Goal: Task Accomplishment & Management: Complete application form

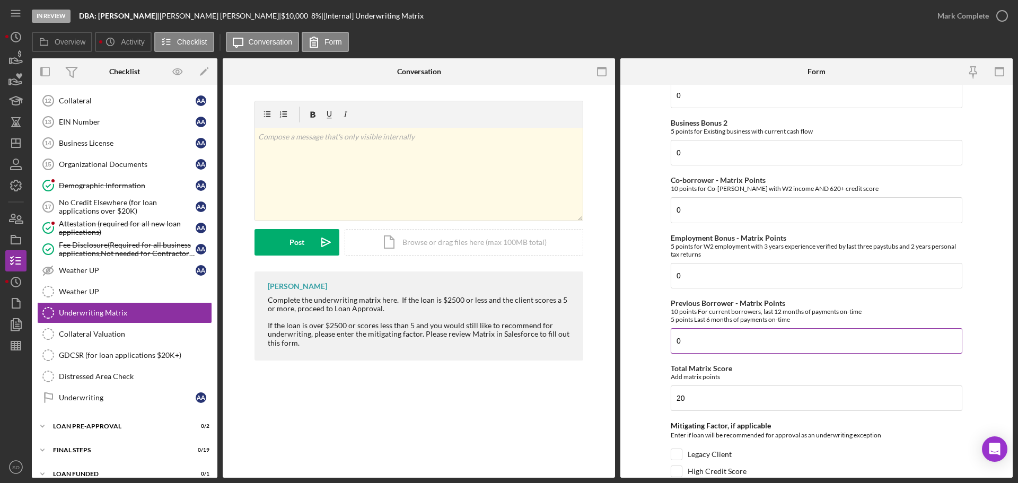
scroll to position [516, 0]
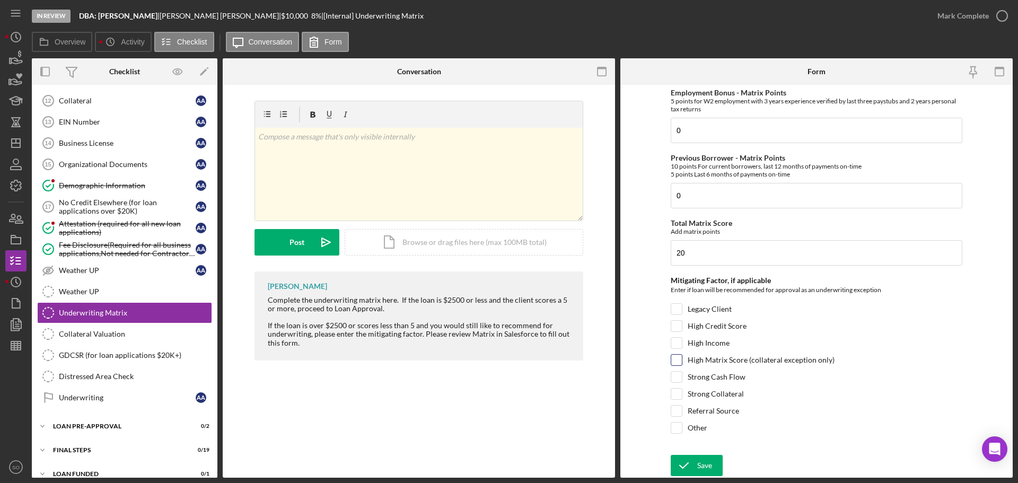
click at [672, 361] on input "High Matrix Score (collateral exception only)" at bounding box center [676, 360] width 11 height 11
checkbox input "true"
click at [677, 311] on input "Legacy Client" at bounding box center [676, 309] width 11 height 11
checkbox input "true"
click at [714, 469] on button "Save" at bounding box center [697, 465] width 52 height 21
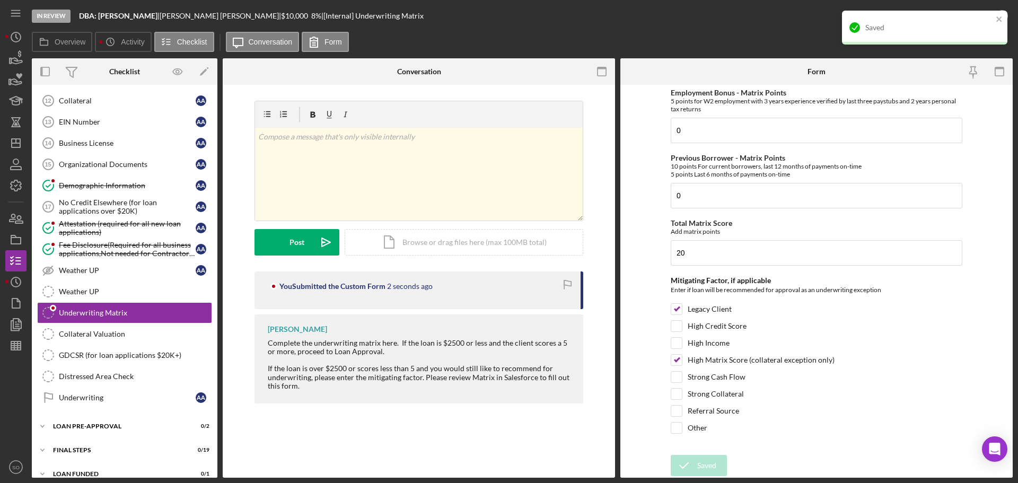
click at [648, 128] on form "Credit Score - Matrix Points If the loan request is <3K, enter 10 if 580+ and -…" at bounding box center [816, 281] width 392 height 393
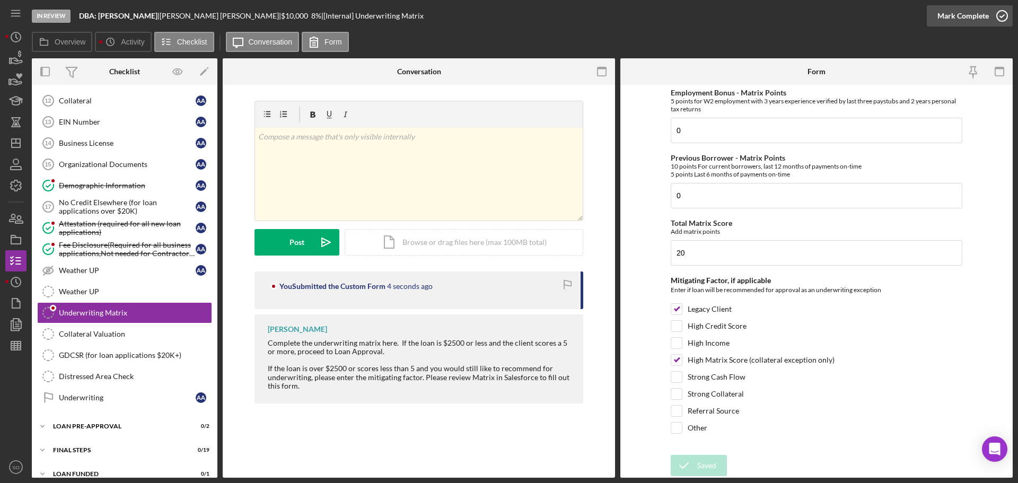
click at [949, 17] on div "Mark Complete" at bounding box center [962, 15] width 51 height 21
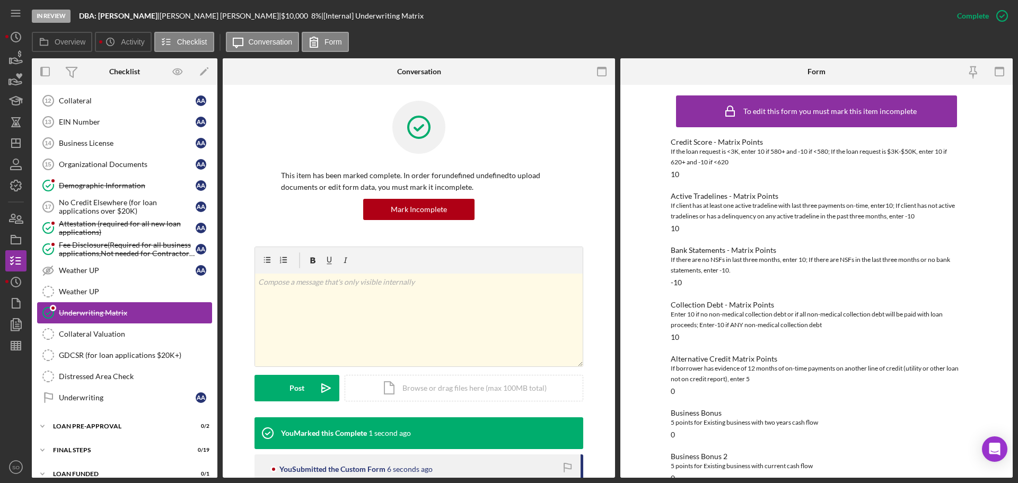
scroll to position [422, 0]
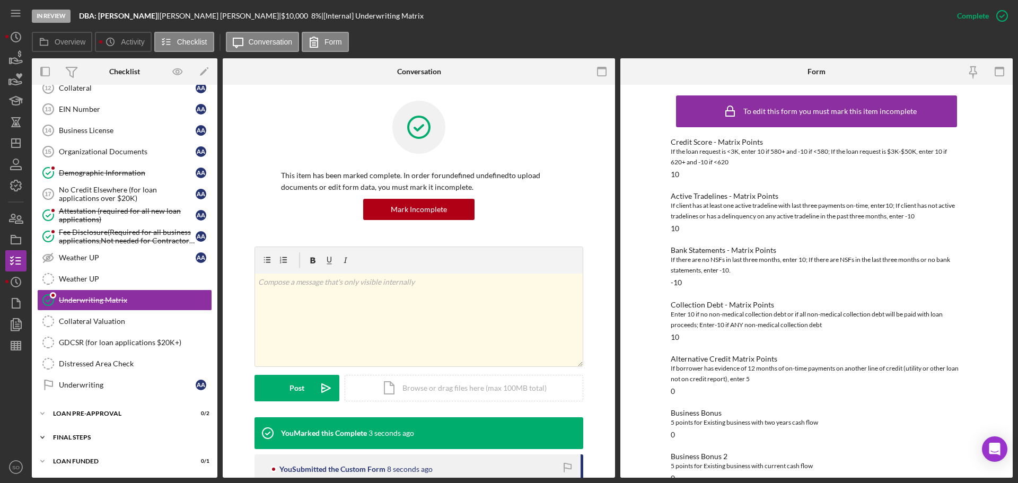
drag, startPoint x: 144, startPoint y: 434, endPoint x: 153, endPoint y: 437, distance: 9.6
click at [147, 437] on div "Icon/Expander FINAL STEPS 0 / 19" at bounding box center [125, 437] width 186 height 21
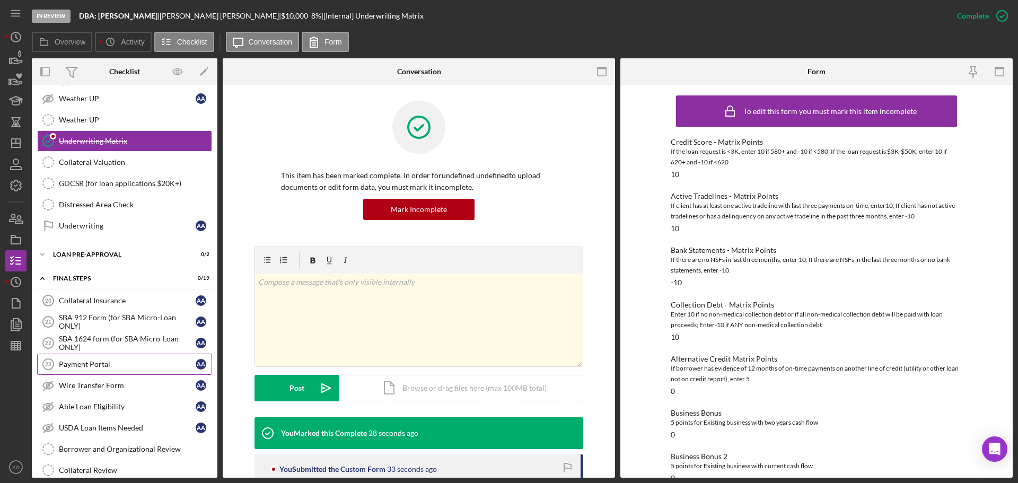
click at [120, 371] on link "Payment Portal 23 Payment Portal A A" at bounding box center [124, 364] width 175 height 21
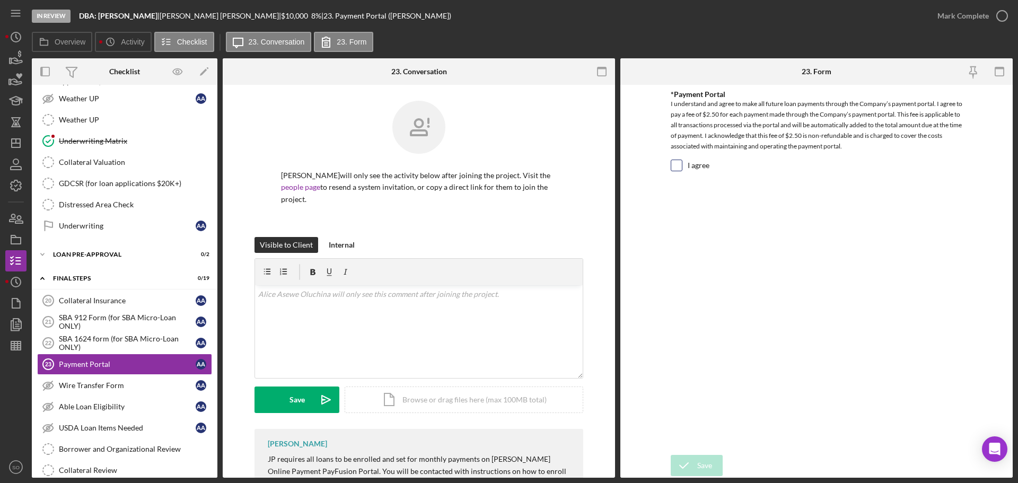
click at [671, 169] on input "I agree" at bounding box center [676, 165] width 11 height 11
checkbox input "true"
click at [715, 460] on button "Save" at bounding box center [697, 465] width 52 height 21
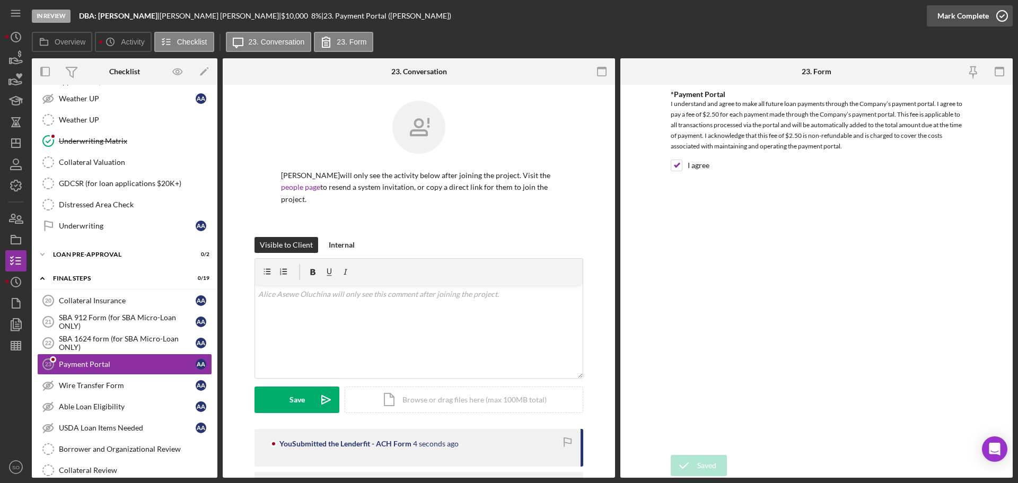
click at [941, 16] on div "Mark Complete" at bounding box center [962, 15] width 51 height 21
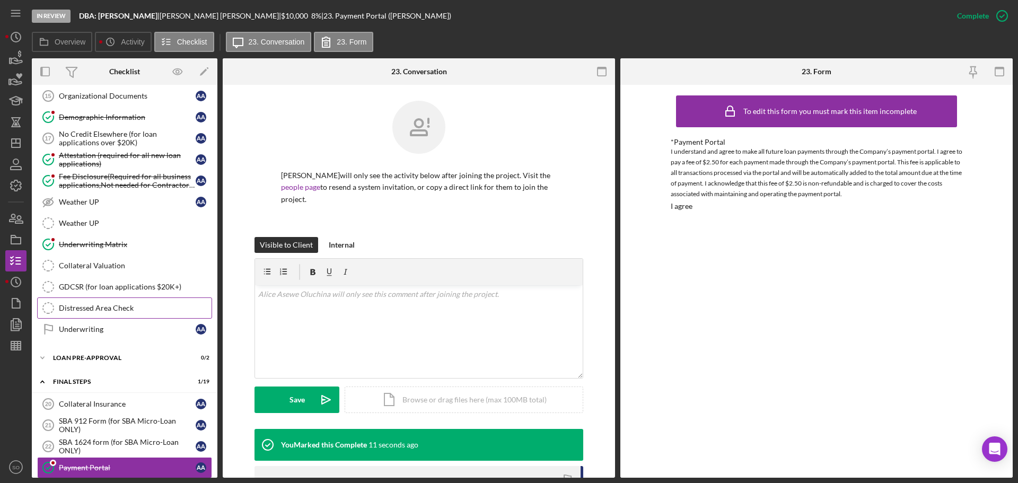
scroll to position [530, 0]
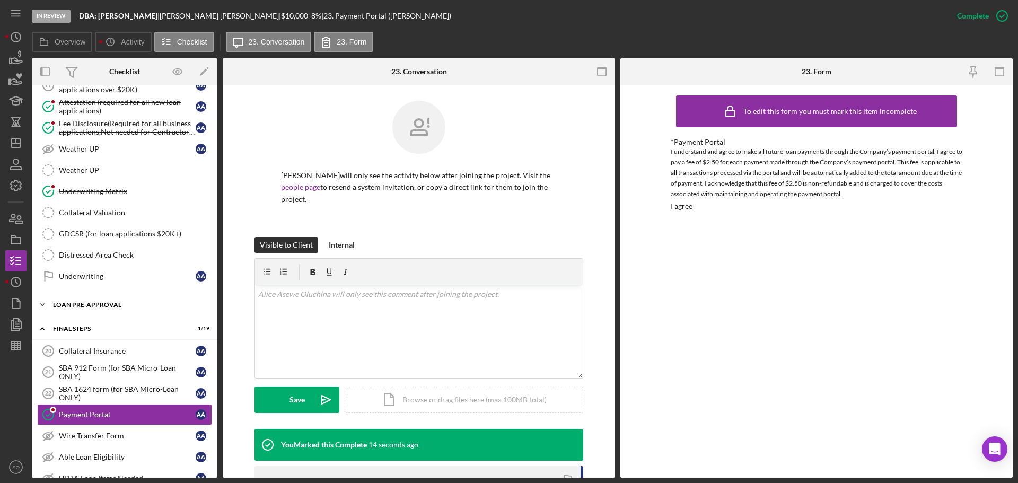
click at [114, 310] on div "Icon/Expander LOAN PRE-APPROVAL 0 / 2" at bounding box center [125, 304] width 186 height 21
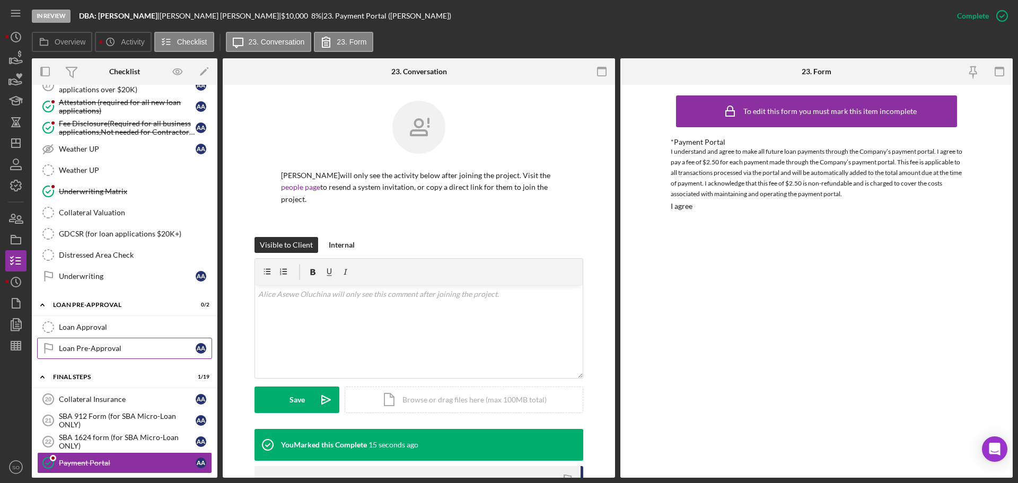
click at [117, 328] on div "Loan Approval" at bounding box center [135, 327] width 153 height 8
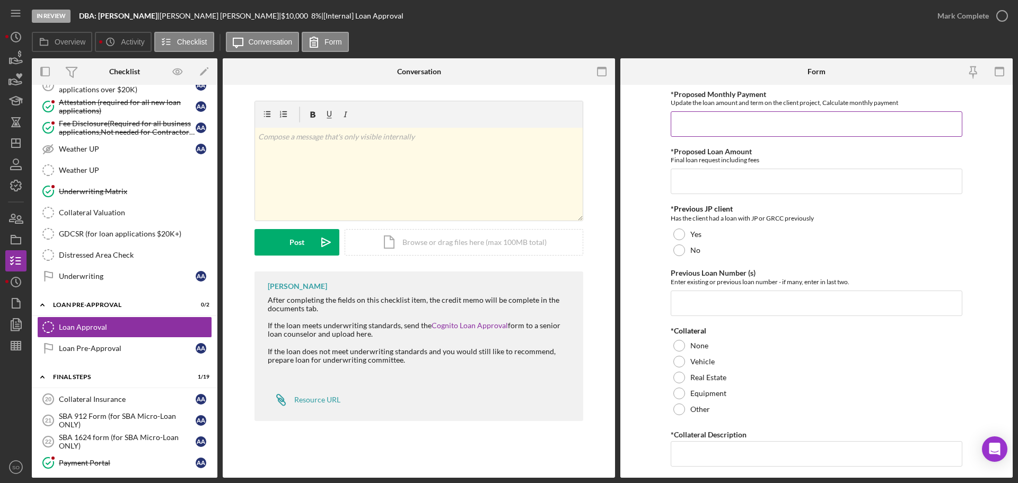
click at [706, 118] on input "*Proposed Monthly Payment" at bounding box center [817, 123] width 292 height 25
type input "$325"
click at [724, 177] on input "*Proposed Loan Amount" at bounding box center [817, 181] width 292 height 25
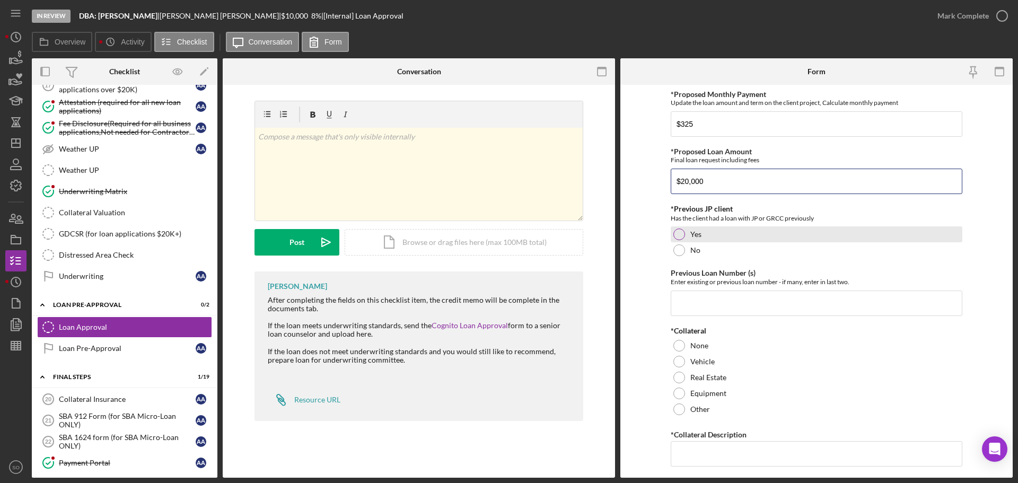
type input "$20,000"
click at [684, 232] on div "Yes" at bounding box center [817, 234] width 292 height 16
click at [729, 305] on input "Previous Loan Number (s)" at bounding box center [817, 303] width 292 height 25
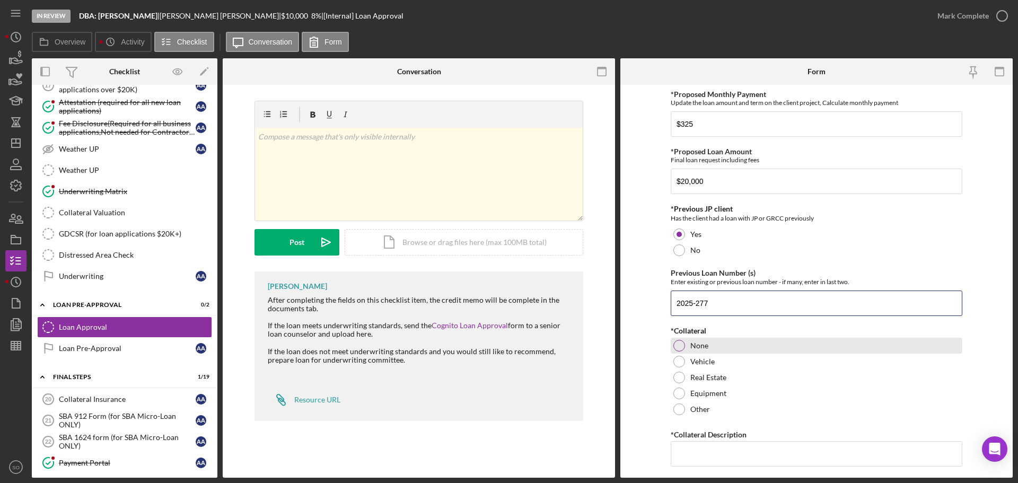
type input "2025-277"
drag, startPoint x: 680, startPoint y: 343, endPoint x: 690, endPoint y: 364, distance: 23.0
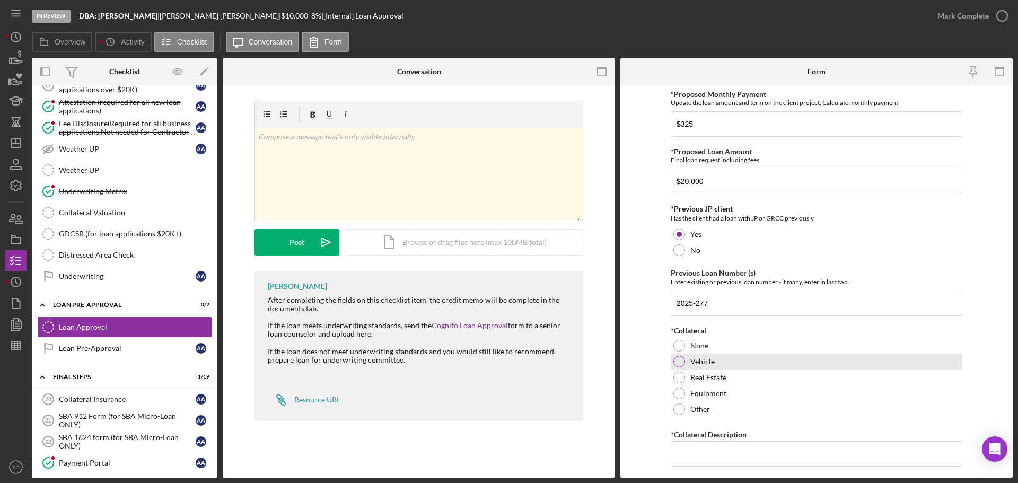
click at [680, 345] on div at bounding box center [679, 346] width 12 height 12
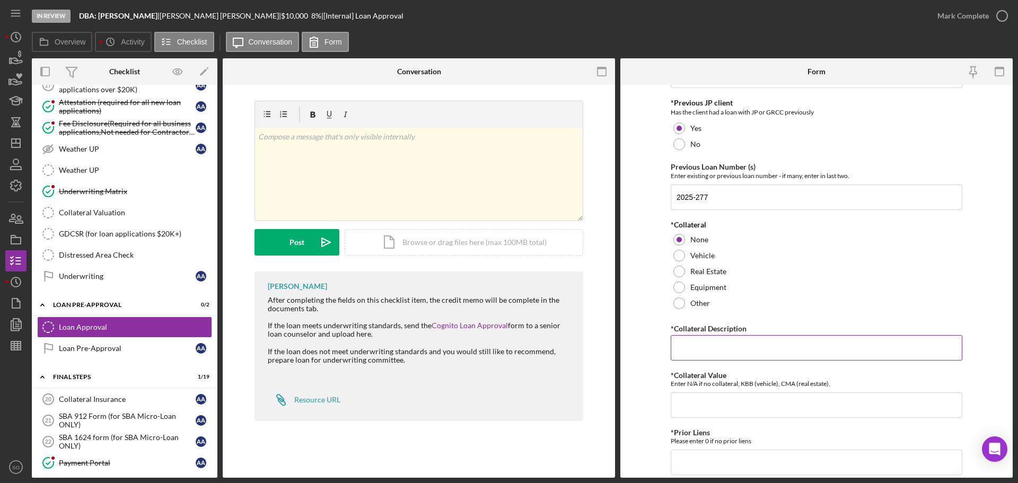
click at [707, 352] on input "*Collateral Description" at bounding box center [817, 347] width 292 height 25
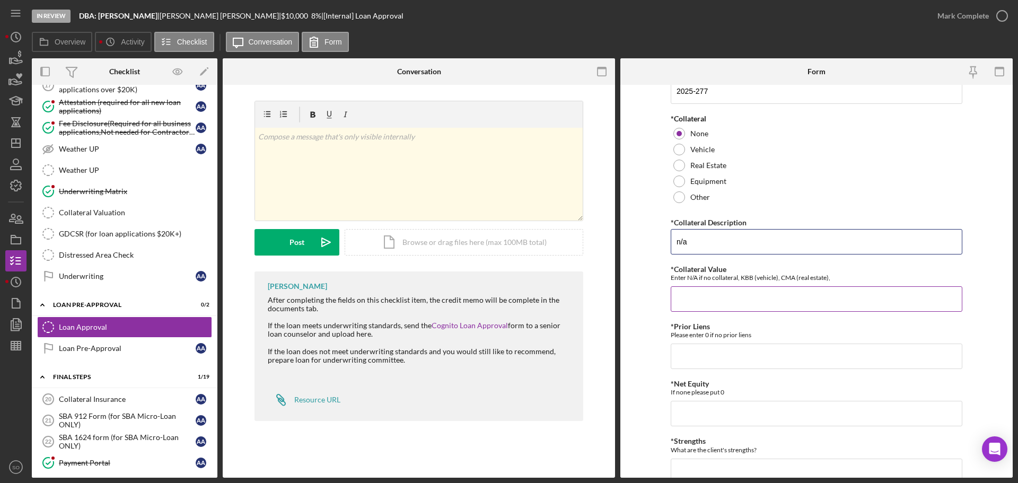
type input "n/a"
click at [706, 299] on input "*Collateral Value" at bounding box center [817, 298] width 292 height 25
type input "n/a"
click at [696, 350] on input "*Prior Liens" at bounding box center [817, 356] width 292 height 25
type input "0"
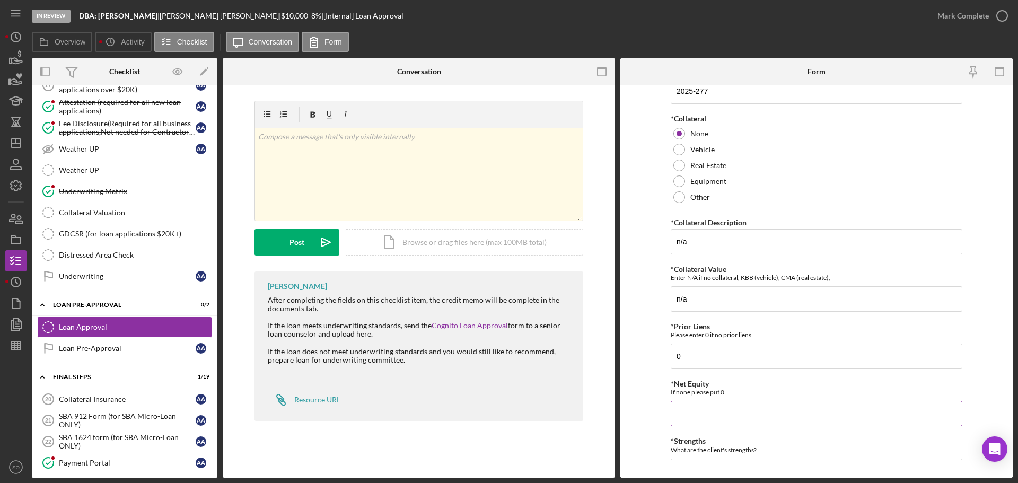
click at [730, 409] on input "*Net Equity" at bounding box center [817, 413] width 292 height 25
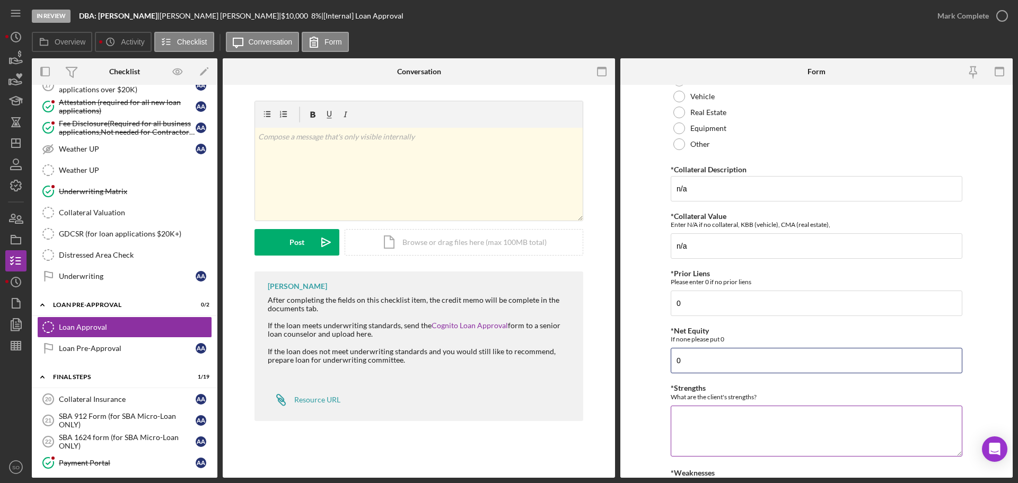
type input "0"
click at [713, 405] on div "*Strengths What are the client's strengths? Required" at bounding box center [817, 421] width 292 height 74
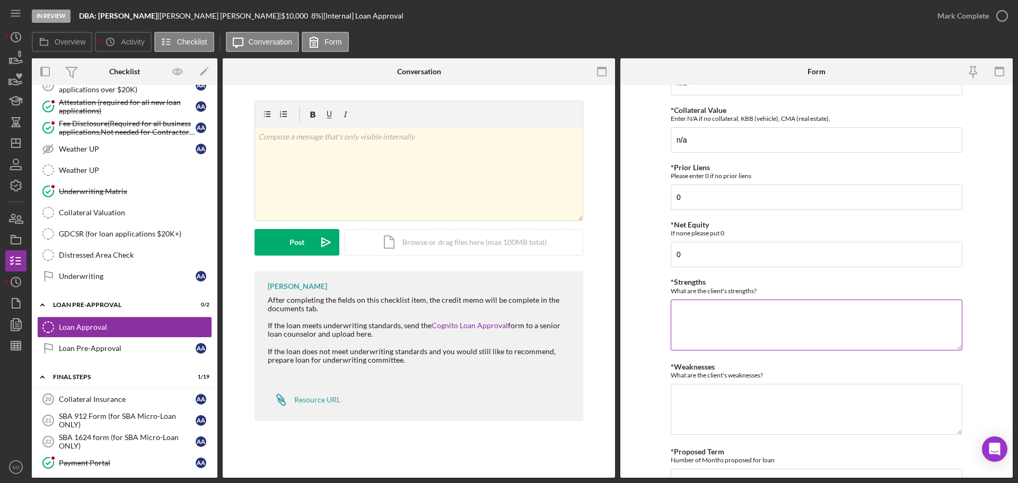
click at [711, 321] on textarea "*Strengths" at bounding box center [817, 325] width 292 height 51
type textarea "Good Credit Legay Client"
click at [720, 404] on textarea "*Weaknesses" at bounding box center [817, 409] width 292 height 51
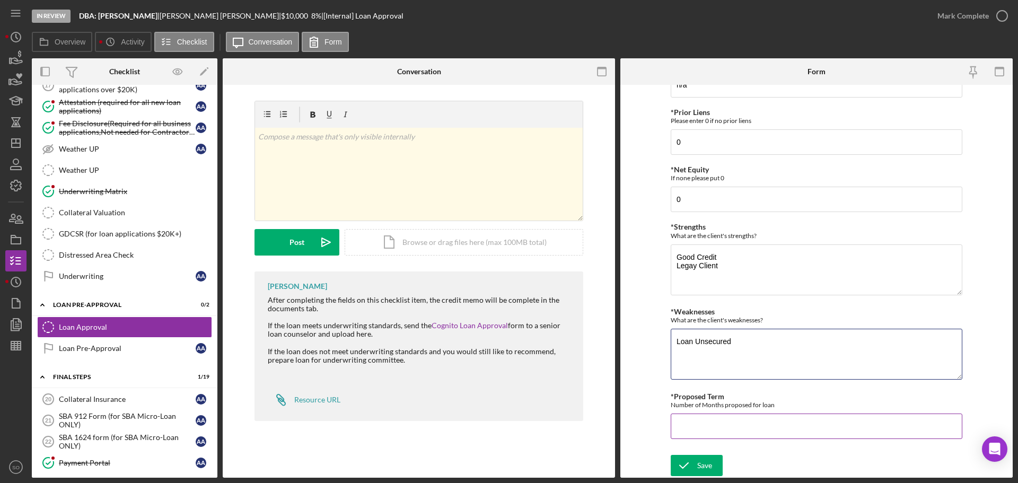
type textarea "Loan Unsecured"
click at [720, 423] on input "*Proposed Term" at bounding box center [817, 426] width 292 height 25
type input "84"
click at [708, 470] on div "Save" at bounding box center [704, 465] width 15 height 21
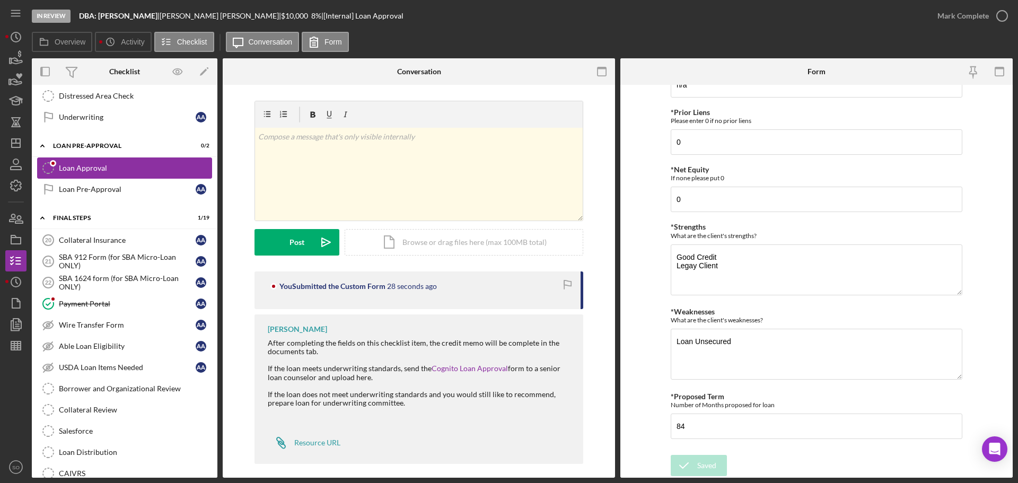
scroll to position [742, 0]
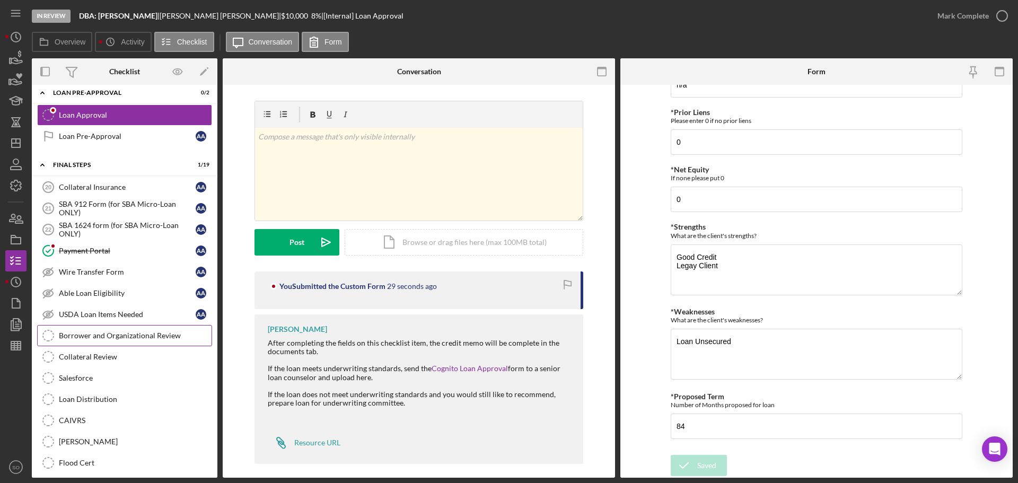
click at [178, 337] on div "Borrower and Organizational Review" at bounding box center [135, 335] width 153 height 8
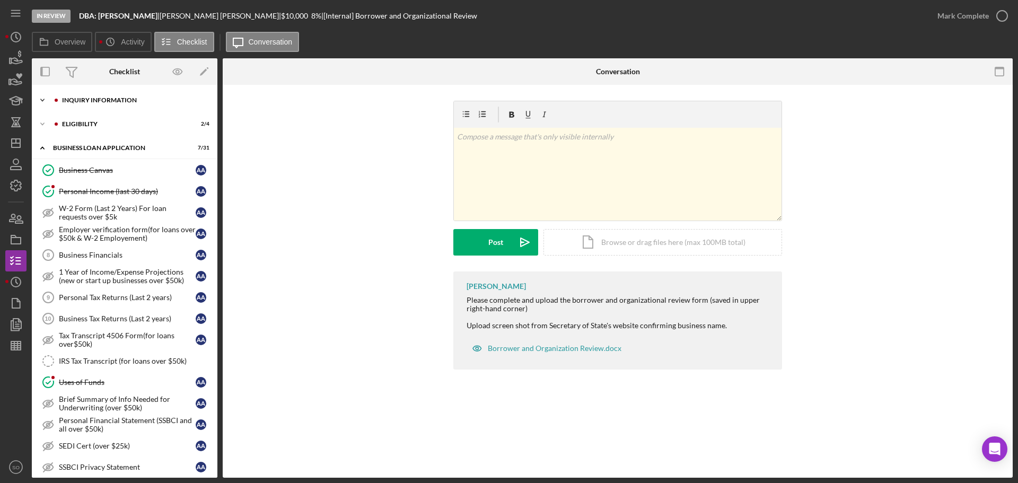
click at [93, 103] on div "INQUIRY INFORMATION" at bounding box center [133, 100] width 142 height 6
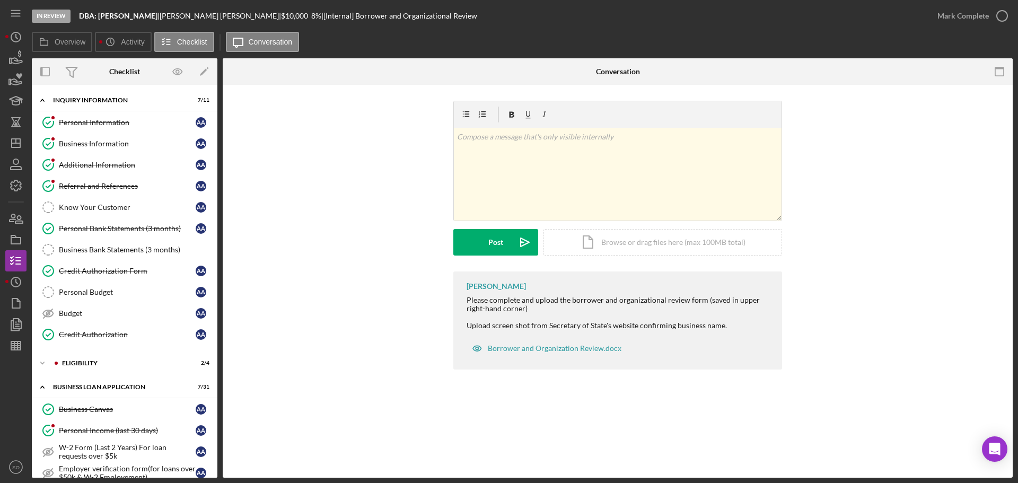
drag, startPoint x: 128, startPoint y: 144, endPoint x: 348, endPoint y: 217, distance: 231.6
click at [128, 144] on div "Business Information" at bounding box center [127, 143] width 137 height 8
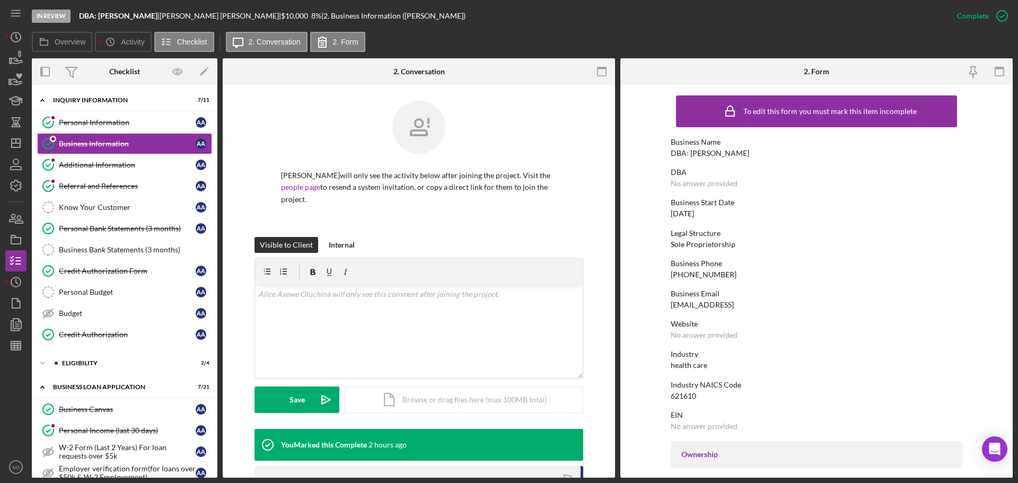
click at [708, 152] on div "DBA: [PERSON_NAME]" at bounding box center [710, 153] width 78 height 8
copy div "DBA: [PERSON_NAME]"
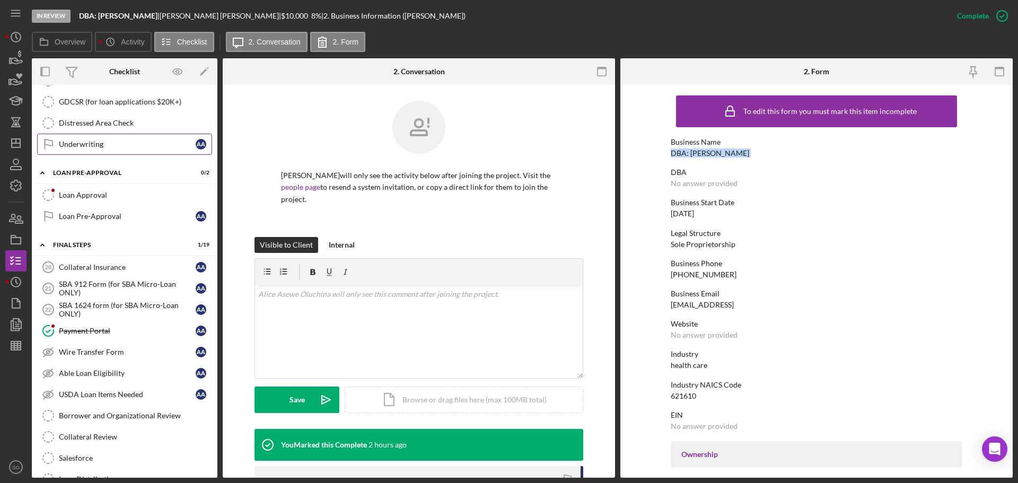
scroll to position [1007, 0]
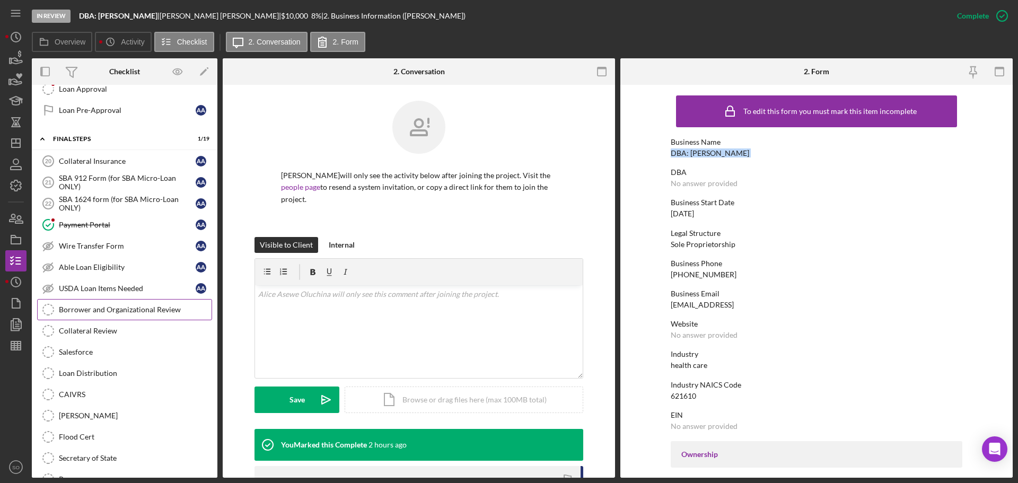
drag, startPoint x: 133, startPoint y: 310, endPoint x: 146, endPoint y: 318, distance: 15.7
click at [133, 310] on div "Borrower and Organizational Review" at bounding box center [135, 309] width 153 height 8
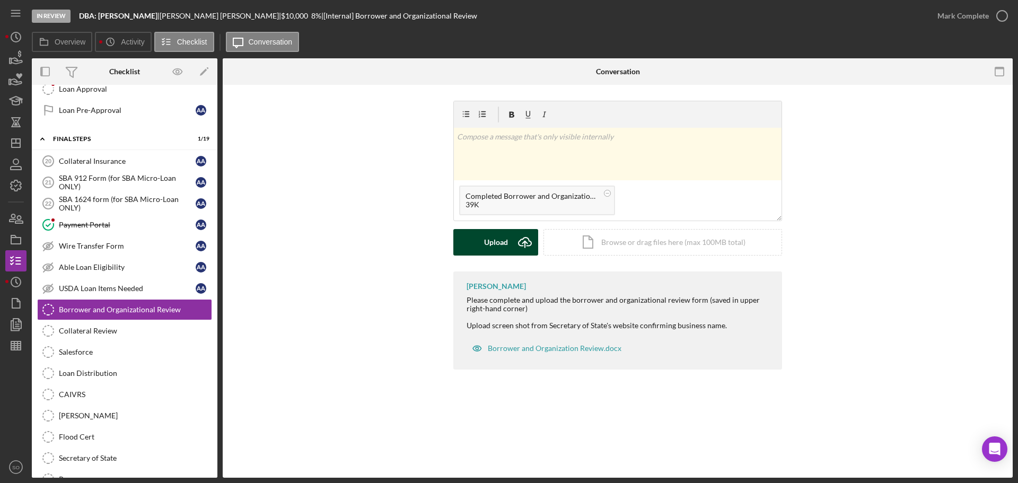
click at [487, 244] on div "Upload" at bounding box center [496, 242] width 24 height 27
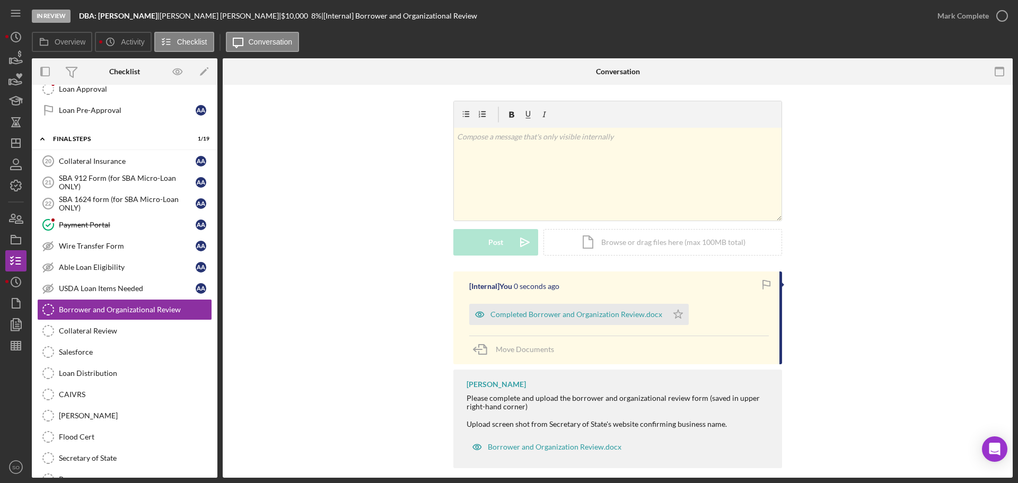
scroll to position [12, 0]
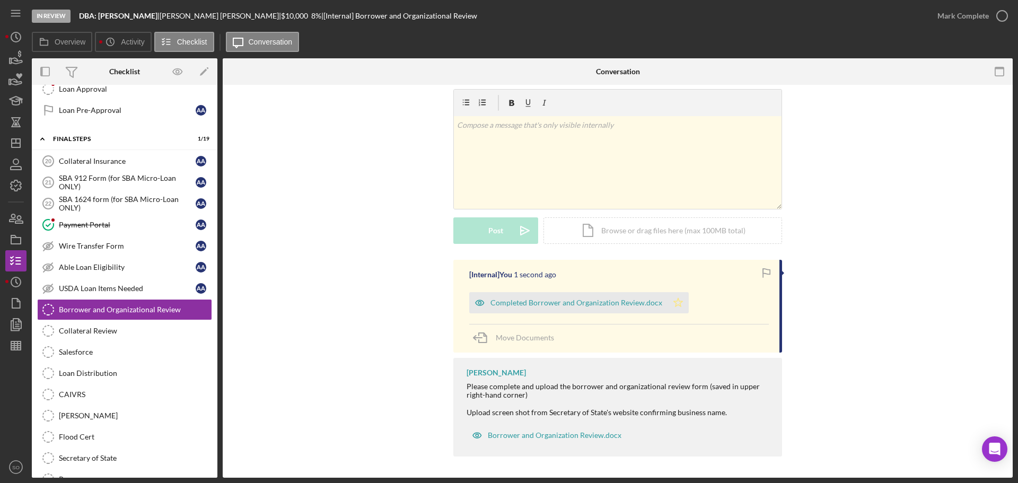
click at [677, 299] on icon "Icon/Star" at bounding box center [678, 302] width 21 height 21
click at [960, 17] on div "Mark Complete" at bounding box center [962, 15] width 51 height 21
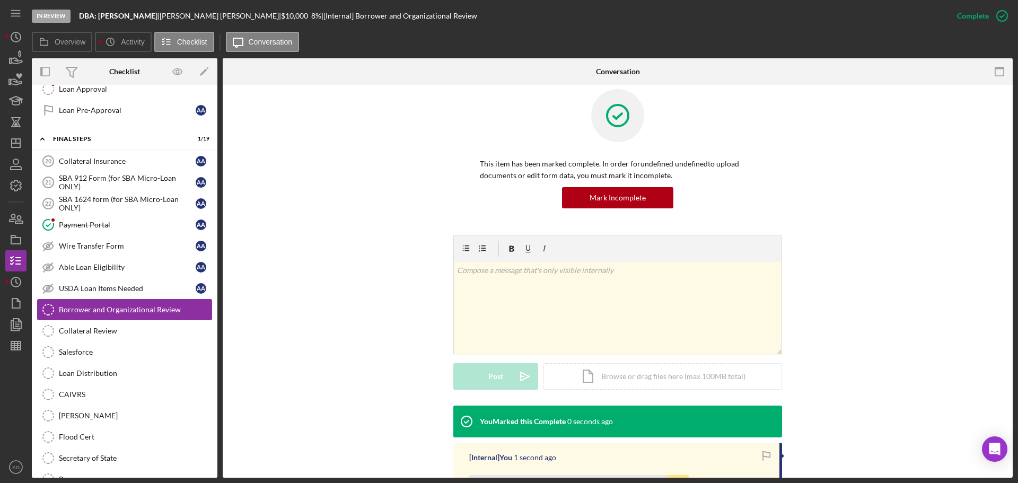
scroll to position [157, 0]
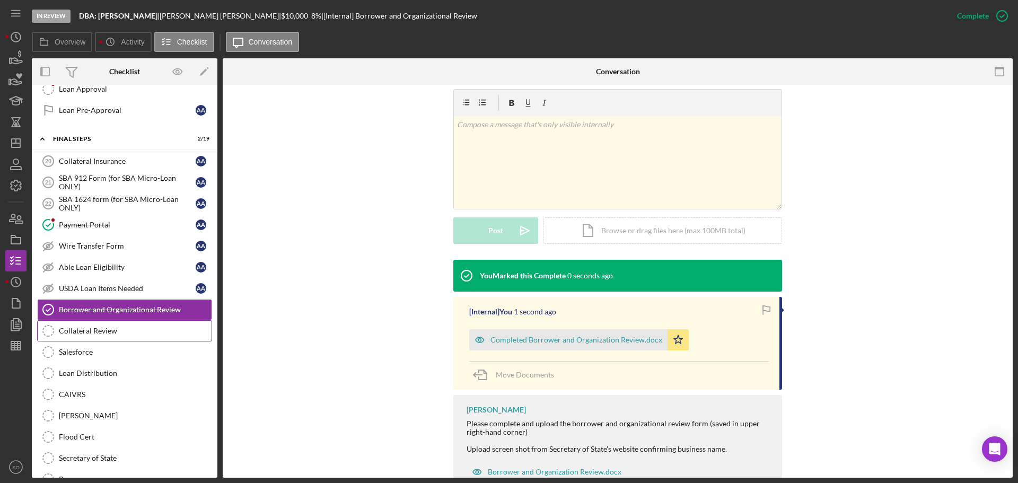
drag, startPoint x: 149, startPoint y: 329, endPoint x: 164, endPoint y: 329, distance: 15.4
click at [149, 329] on div "Collateral Review" at bounding box center [135, 331] width 153 height 8
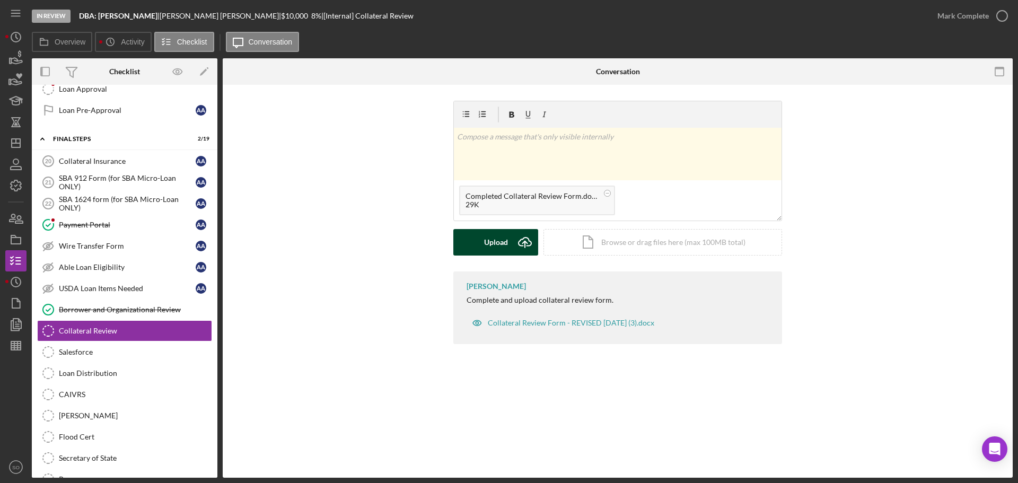
click at [492, 241] on div "Upload" at bounding box center [496, 242] width 24 height 27
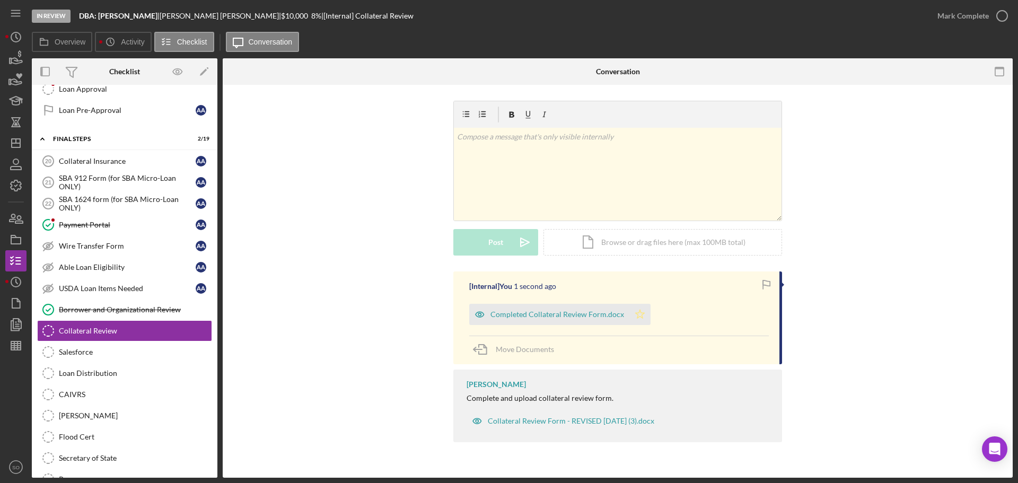
click at [636, 311] on polygon "button" at bounding box center [640, 314] width 9 height 8
click at [956, 20] on div "Mark Complete" at bounding box center [962, 15] width 51 height 21
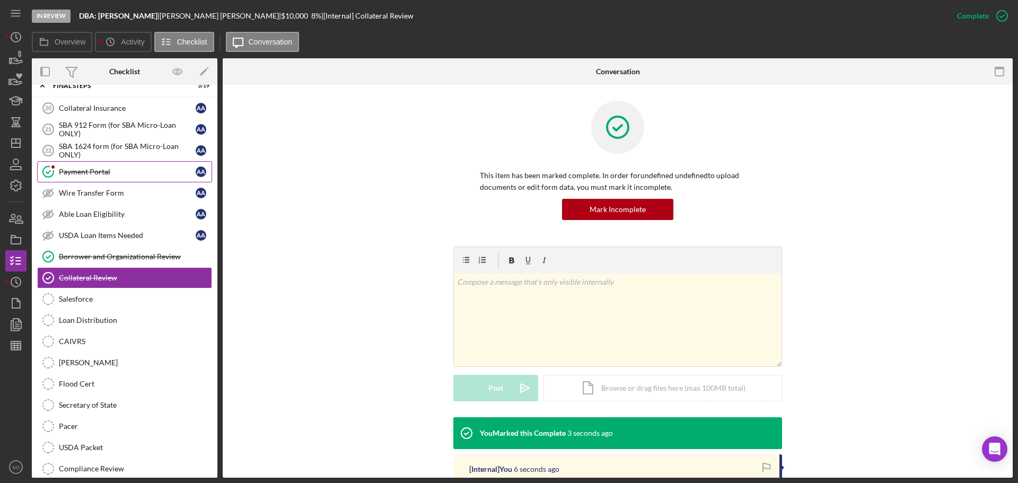
scroll to position [954, 0]
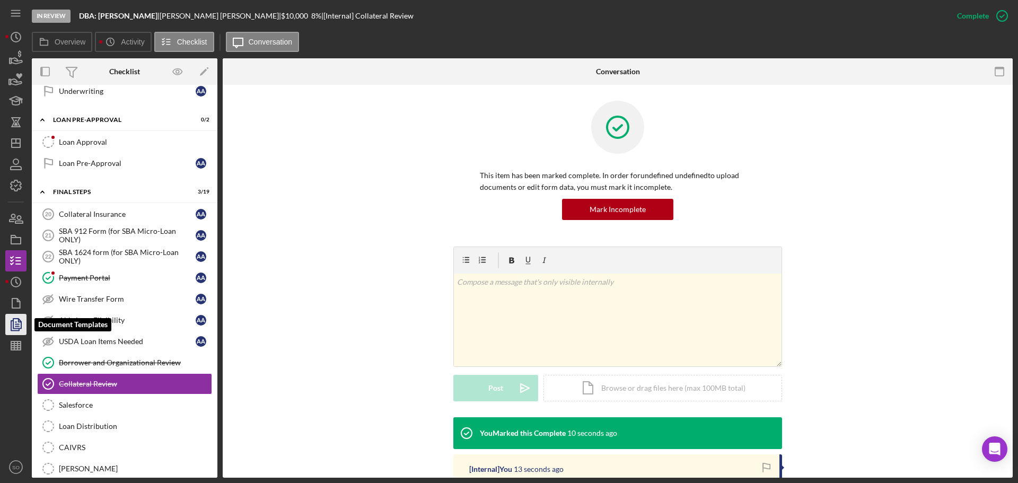
click at [17, 330] on polyline "button" at bounding box center [15, 326] width 8 height 10
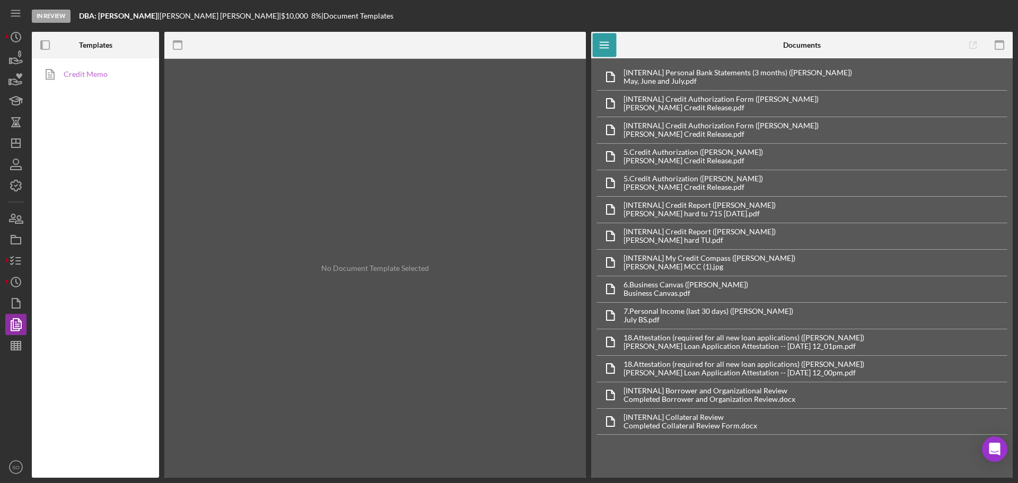
click at [85, 80] on link "Credit Memo" at bounding box center [92, 74] width 111 height 21
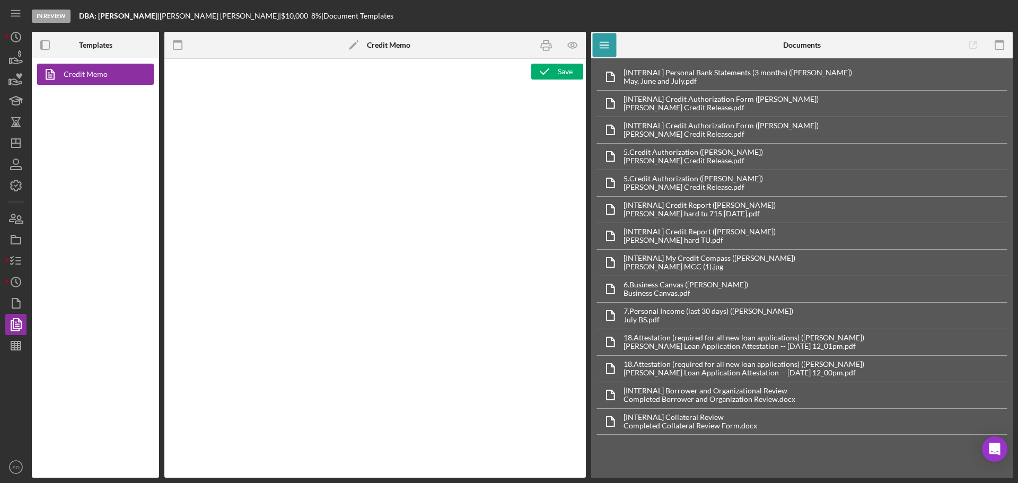
type textarea "<h1>Business Loan Risk Assessment</h1> <p>Loan Officer: &nbsp;<span id="Lender_…"
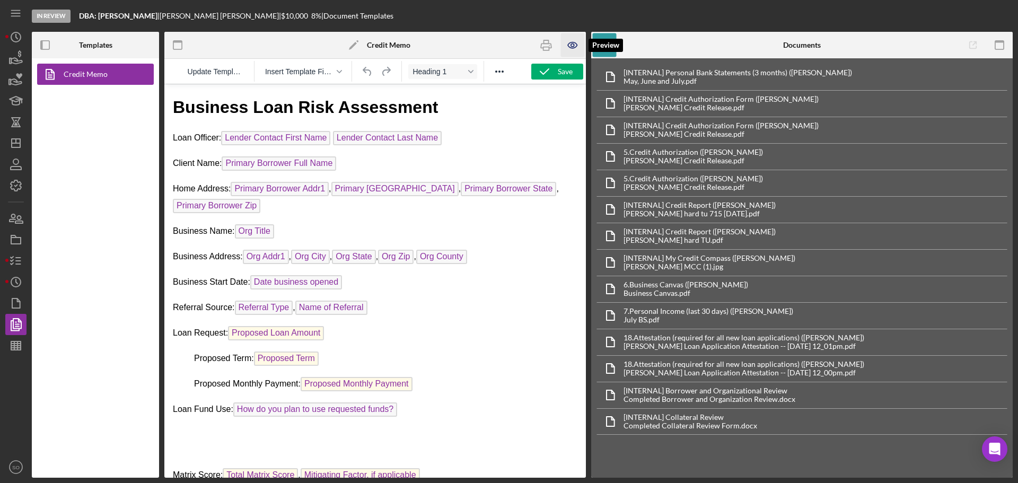
click at [572, 49] on icon "button" at bounding box center [573, 45] width 24 height 24
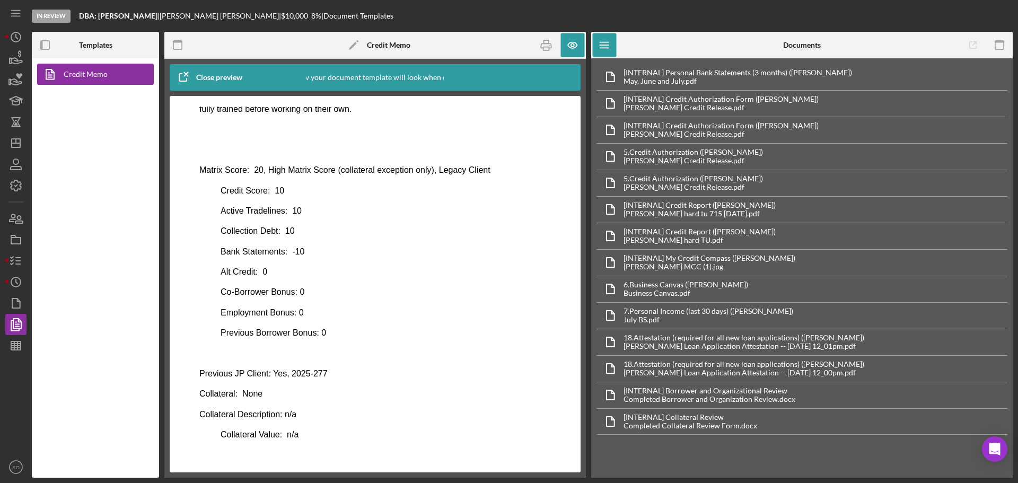
scroll to position [509, 0]
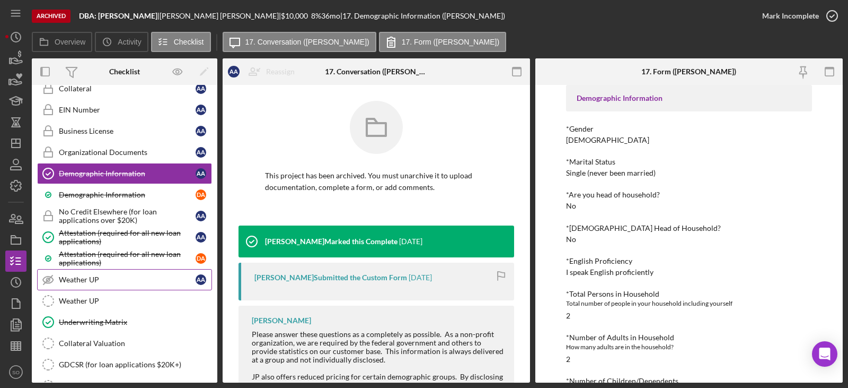
scroll to position [1125, 0]
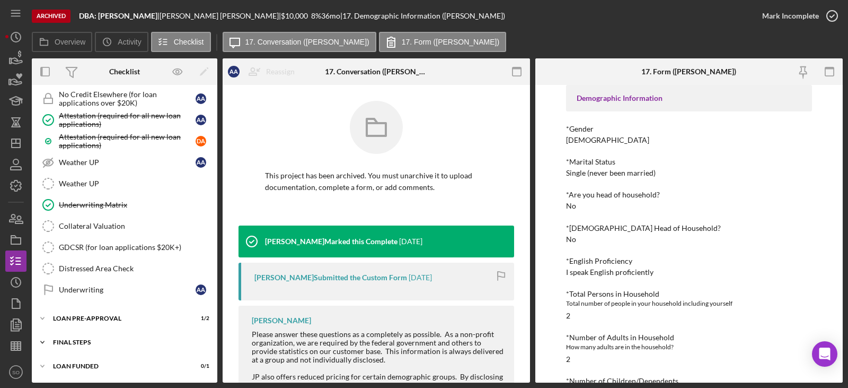
click at [124, 345] on div "FINAL STEPS" at bounding box center [128, 342] width 151 height 6
click at [119, 316] on div "LOAN PRE-APPROVAL" at bounding box center [128, 318] width 151 height 6
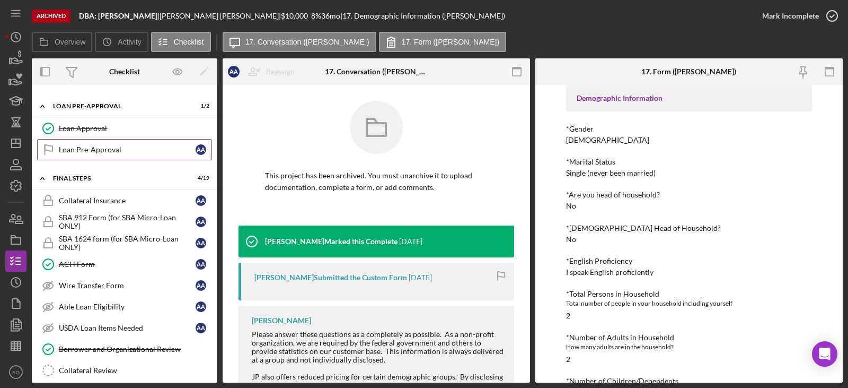
scroll to position [1443, 0]
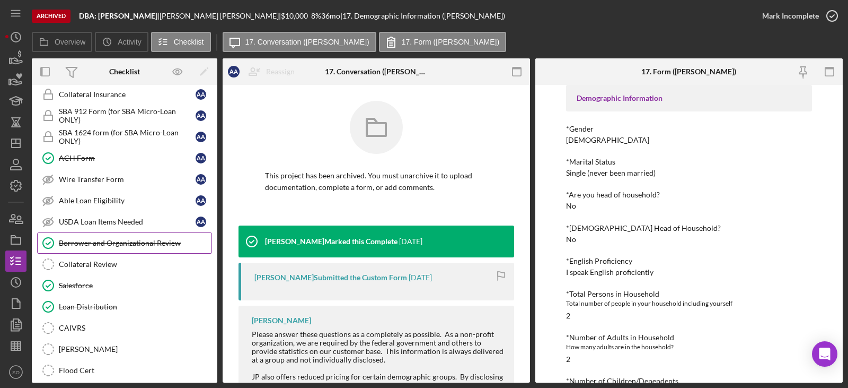
click at [135, 241] on div "Borrower and Organizational Review" at bounding box center [135, 243] width 153 height 8
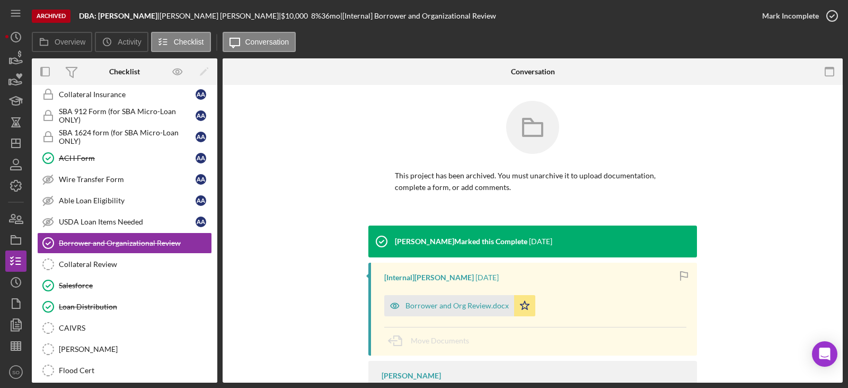
scroll to position [98, 0]
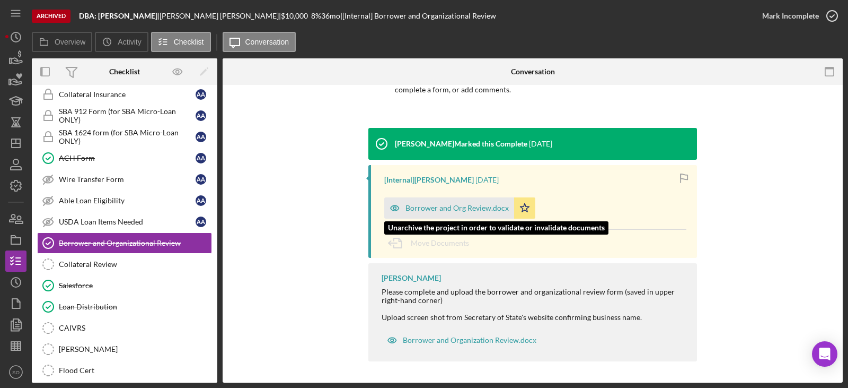
click at [432, 207] on div "Borrower and Org Review.docx" at bounding box center [457, 208] width 103 height 8
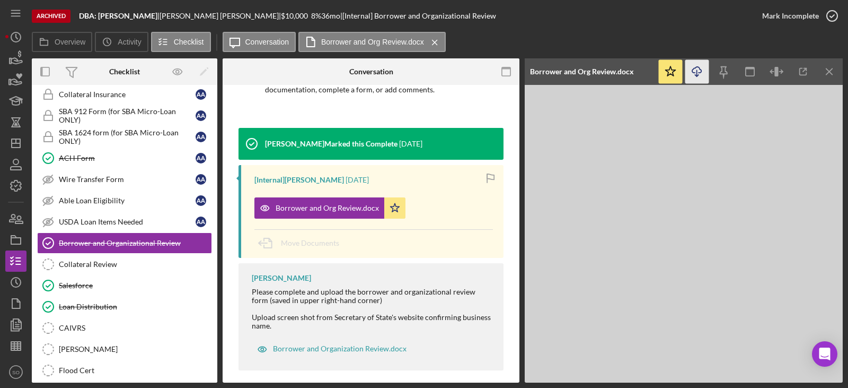
click at [699, 74] on icon "Icon/Download" at bounding box center [698, 72] width 24 height 24
